Goal: Task Accomplishment & Management: Manage account settings

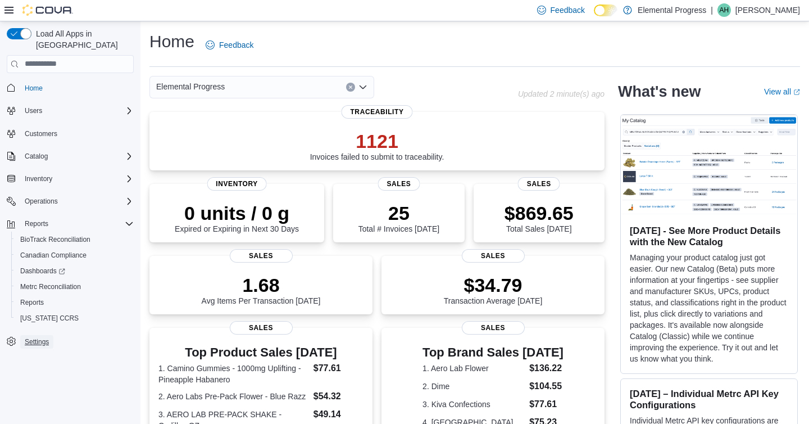
click at [26, 337] on span "Settings" at bounding box center [37, 341] width 24 height 9
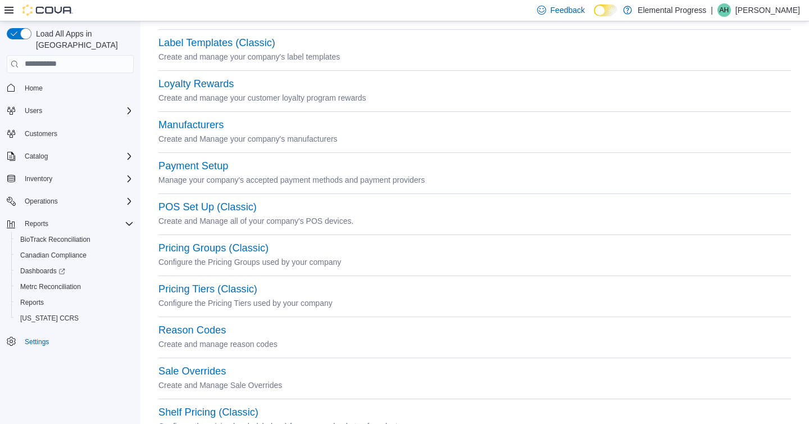
scroll to position [451, 0]
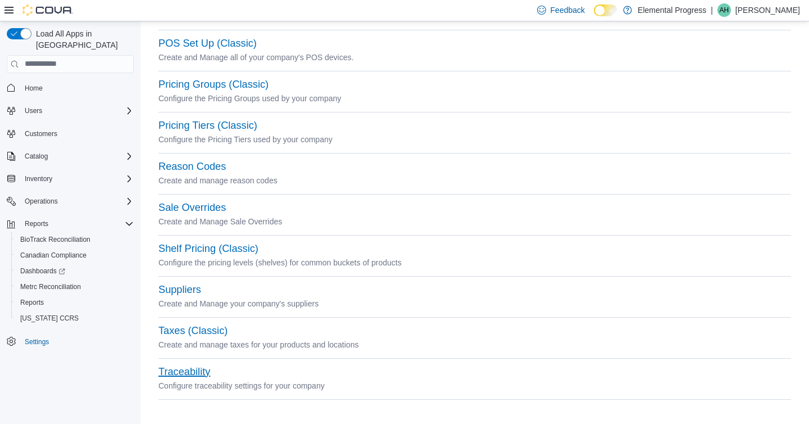
click at [187, 375] on button "Traceability" at bounding box center [184, 372] width 52 height 12
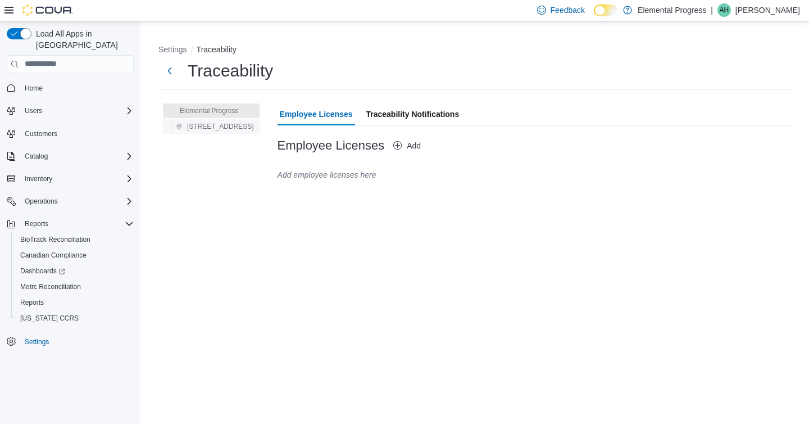
click at [213, 130] on span "601 N Mustang Rd Ste A" at bounding box center [220, 126] width 67 height 9
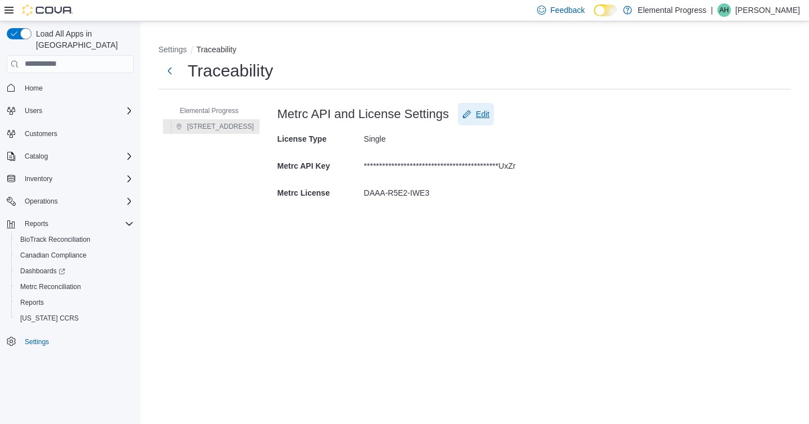
click at [489, 113] on span "Edit" at bounding box center [482, 113] width 13 height 11
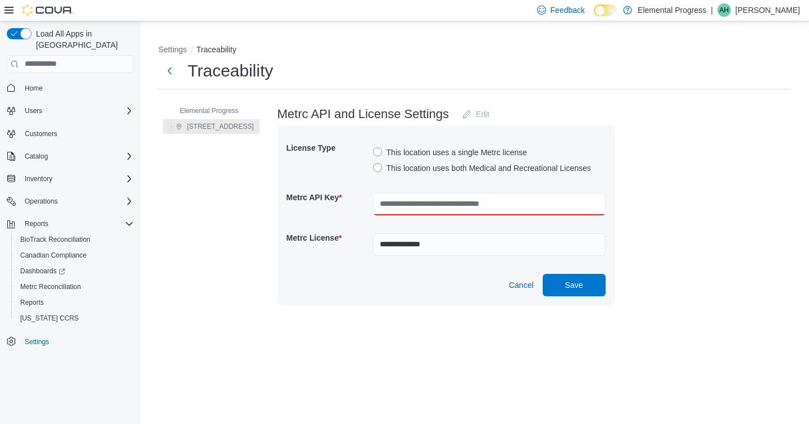
click at [425, 208] on input "text" at bounding box center [489, 204] width 233 height 22
paste input "**********"
type input "**********"
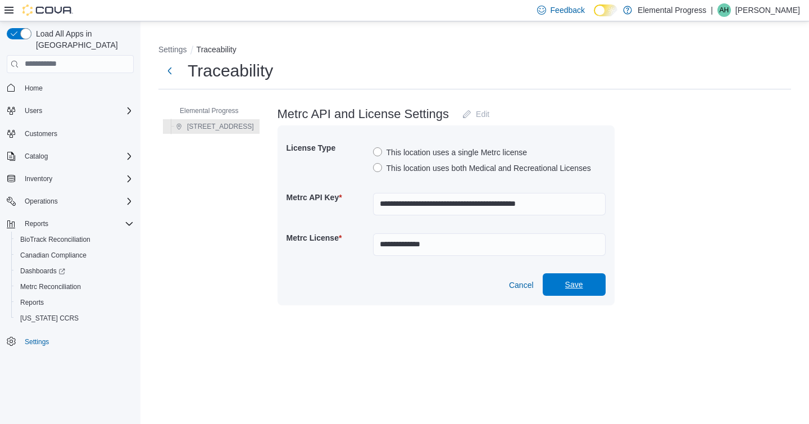
click at [583, 282] on span "Save" at bounding box center [574, 284] width 18 height 11
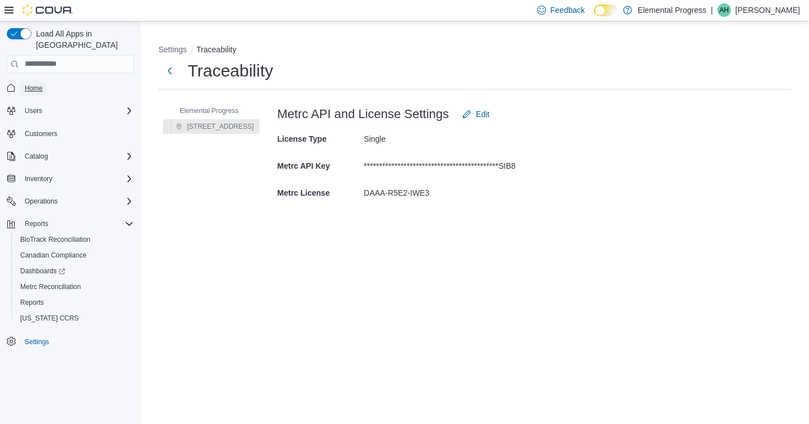
click at [31, 84] on span "Home" at bounding box center [34, 88] width 18 height 9
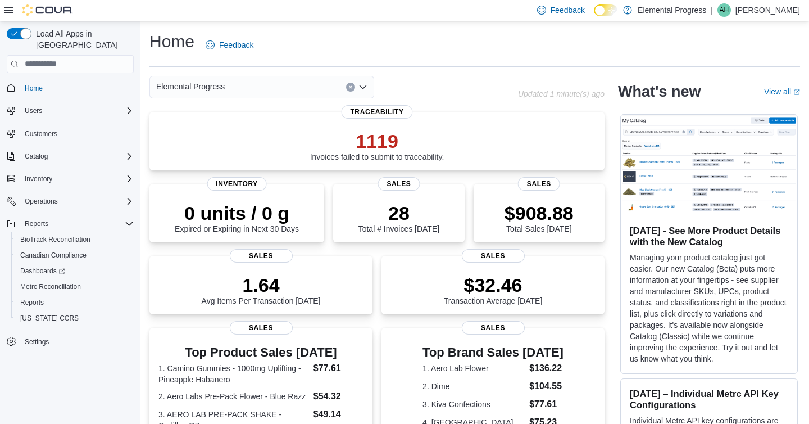
click at [353, 145] on p "1119" at bounding box center [377, 141] width 134 height 22
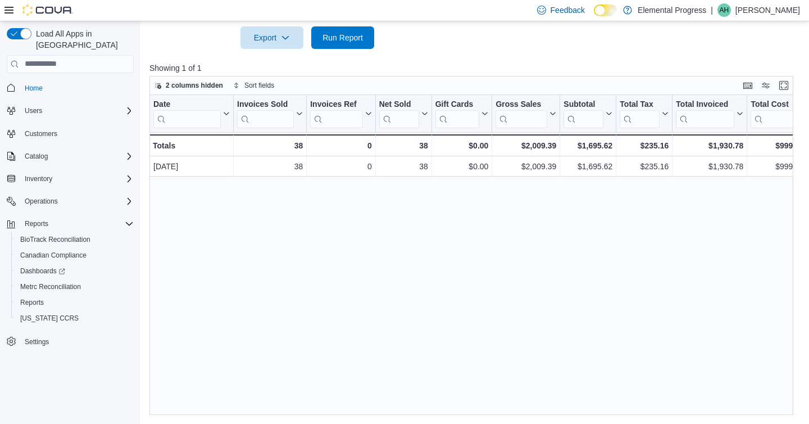
scroll to position [0, 157]
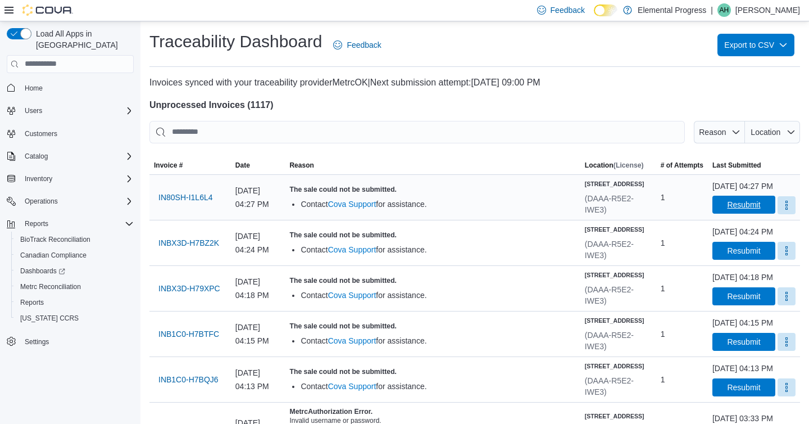
click at [727, 210] on span "Resubmit" at bounding box center [743, 204] width 33 height 11
click at [782, 43] on icon "button" at bounding box center [783, 44] width 9 height 9
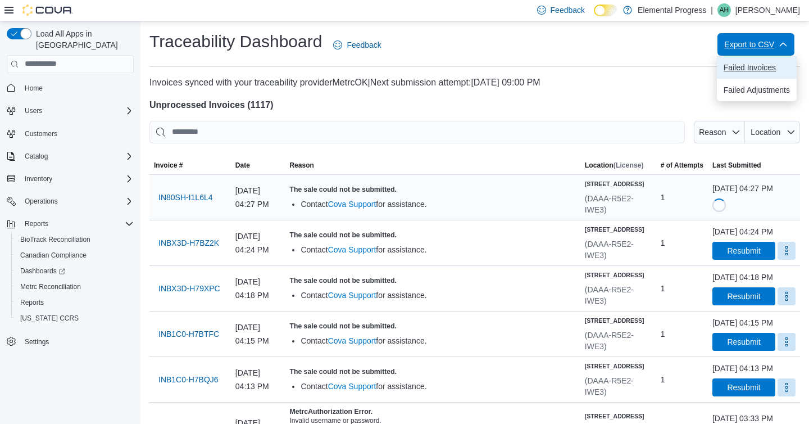
click at [743, 69] on span "Failed Invoices" at bounding box center [757, 67] width 66 height 9
